Goal: Navigation & Orientation: Find specific page/section

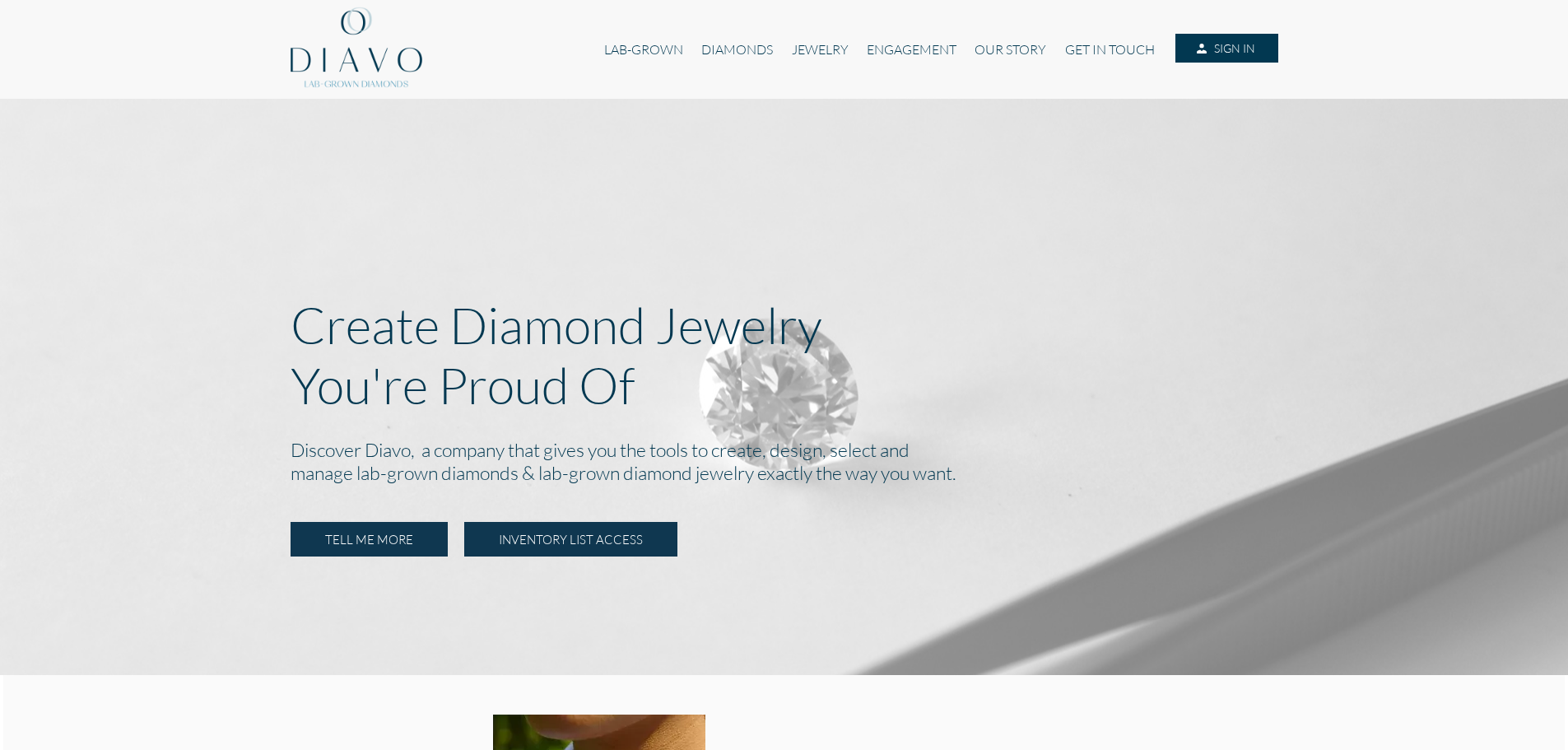
click at [589, 542] on link "INVENTORY LIST ACCESS" at bounding box center [570, 540] width 213 height 35
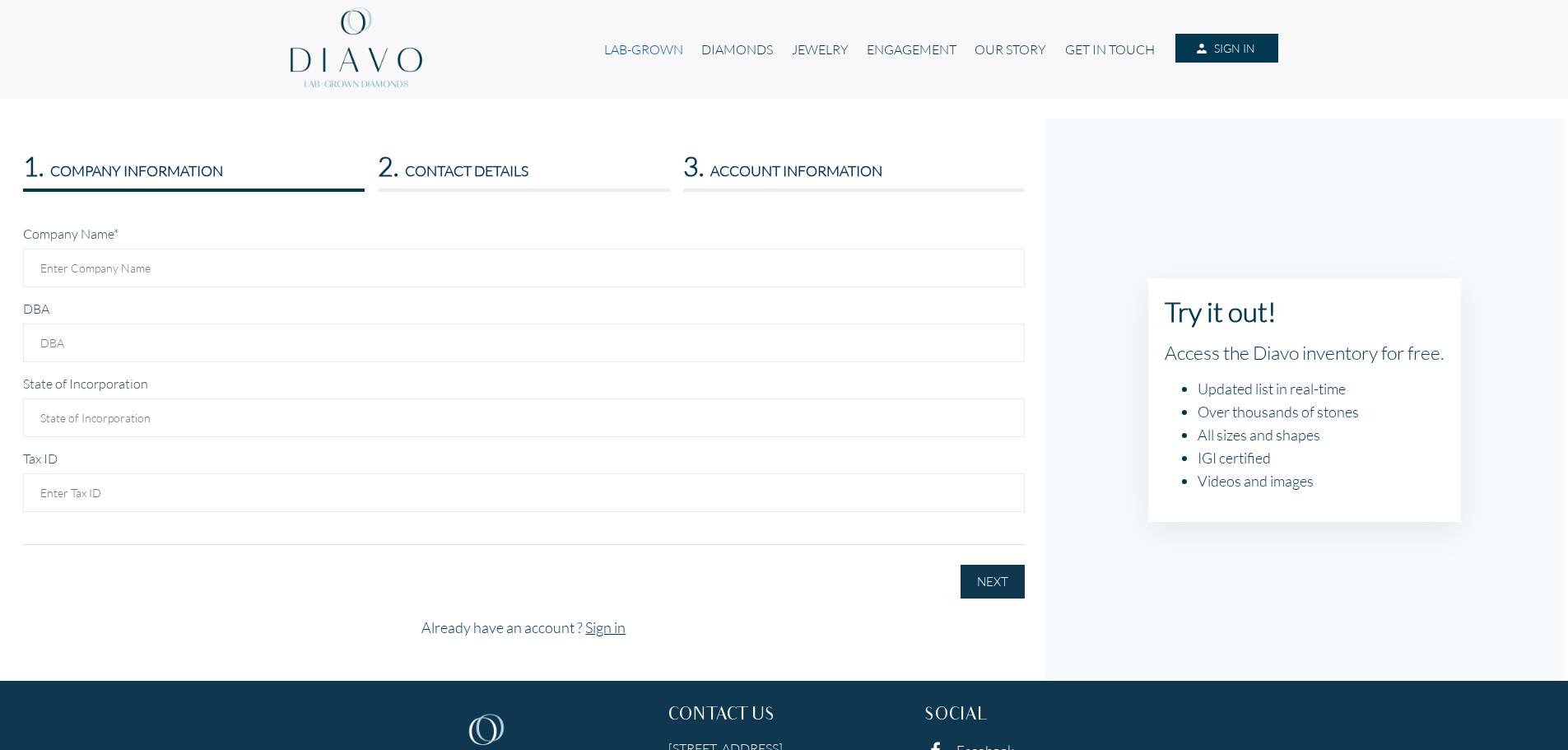
click at [657, 48] on link "LAB-GROWN" at bounding box center [643, 50] width 97 height 32
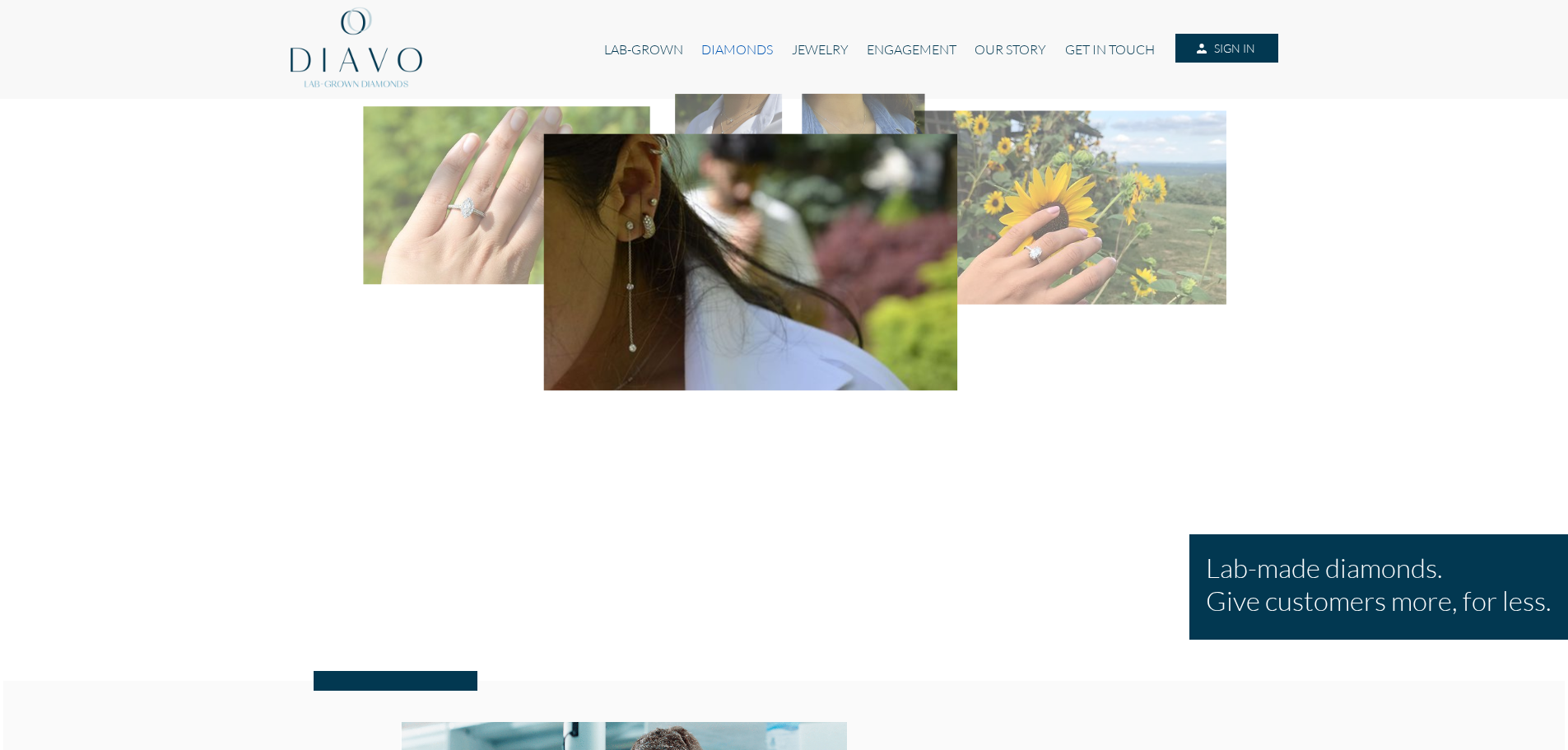
click at [735, 50] on link "DIAMONDS" at bounding box center [737, 50] width 90 height 32
